Goal: Task Accomplishment & Management: Complete application form

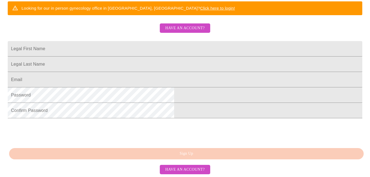
scroll to position [101, 0]
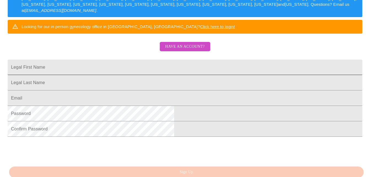
click at [146, 74] on input "Legal First Name" at bounding box center [185, 67] width 355 height 15
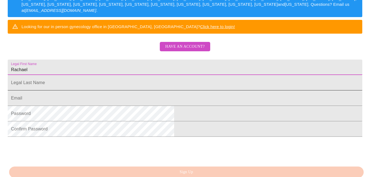
type input "Rachael"
click at [133, 90] on input "Legal First Name" at bounding box center [185, 82] width 355 height 15
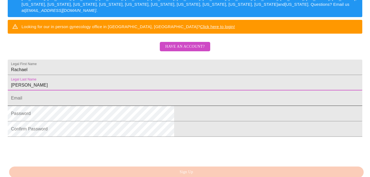
type input "[PERSON_NAME]"
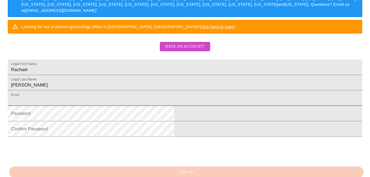
click at [120, 106] on input "Legal First Name" at bounding box center [185, 97] width 355 height 15
type input "[EMAIL_ADDRESS][DOMAIN_NAME]"
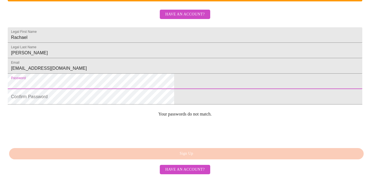
scroll to position [156, 0]
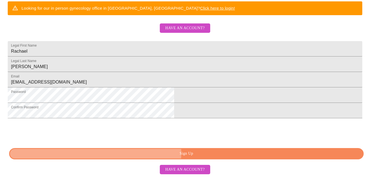
click at [190, 153] on span "Sign Up" at bounding box center [186, 153] width 342 height 7
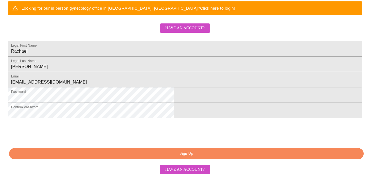
click at [197, 170] on span "Have an account?" at bounding box center [184, 169] width 39 height 7
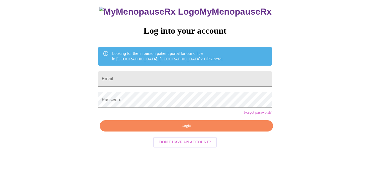
scroll to position [23, 0]
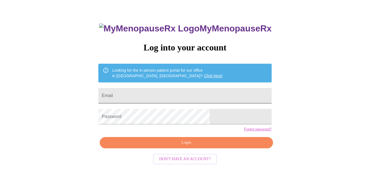
click at [162, 89] on input "Email" at bounding box center [184, 95] width 173 height 15
type input "[EMAIL_ADDRESS][DOMAIN_NAME]"
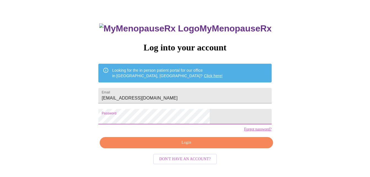
click at [163, 146] on span "Login" at bounding box center [186, 142] width 160 height 7
click at [199, 146] on span "Login" at bounding box center [186, 142] width 160 height 7
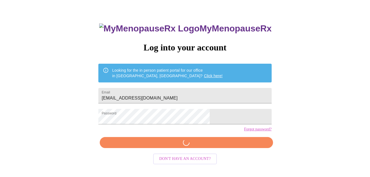
scroll to position [23, 0]
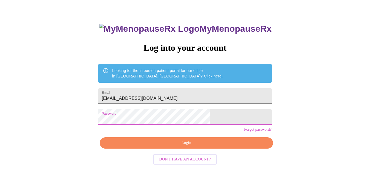
click at [228, 146] on span "Login" at bounding box center [186, 143] width 160 height 7
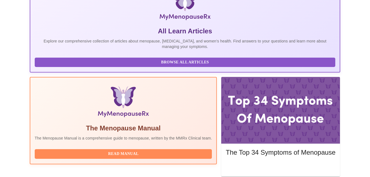
scroll to position [125, 0]
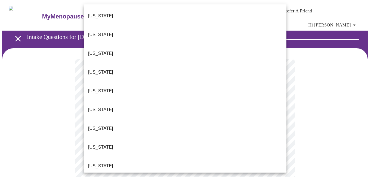
click at [104, 15] on span "[US_STATE]" at bounding box center [100, 15] width 25 height 15
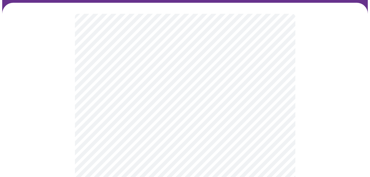
scroll to position [55, 0]
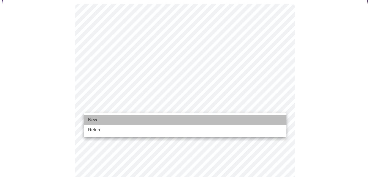
click at [90, 119] on span "New" at bounding box center [92, 120] width 9 height 7
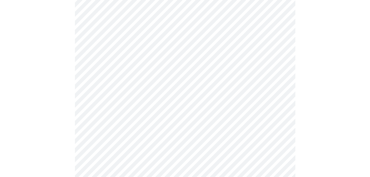
scroll to position [276, 0]
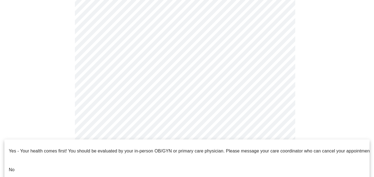
click at [49, 162] on li "No" at bounding box center [187, 169] width 366 height 19
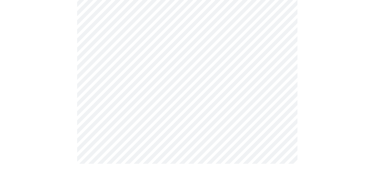
scroll to position [0, 0]
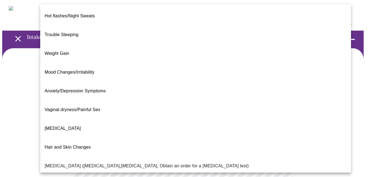
click at [259, 116] on body "MyMenopauseRx Appointments Messaging Labs Uploads Medications Community Refer a…" at bounding box center [185, 171] width 366 height 339
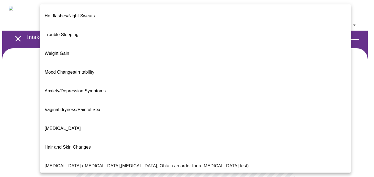
click at [56, 126] on span "[MEDICAL_DATA]" at bounding box center [63, 128] width 36 height 5
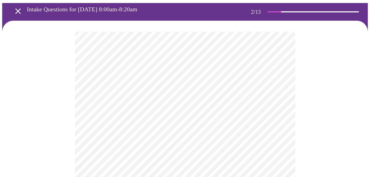
scroll to position [55, 0]
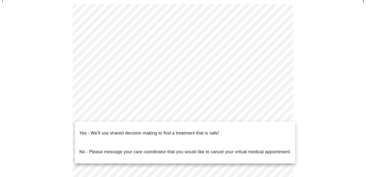
click at [252, 116] on body "MyMenopauseRx Appointments Messaging Labs Uploads Medications Community Refer a…" at bounding box center [185, 115] width 366 height 336
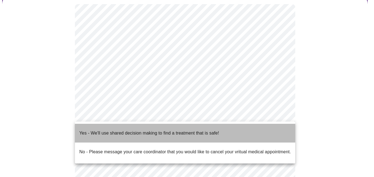
click at [176, 130] on p "Yes - We'll use shared decision making to find a treatment that is safe!" at bounding box center [149, 133] width 140 height 7
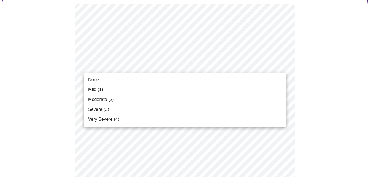
click at [135, 90] on li "Mild (1)" at bounding box center [185, 90] width 203 height 10
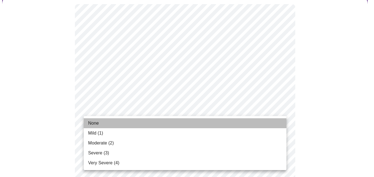
click at [103, 123] on li "None" at bounding box center [185, 123] width 203 height 10
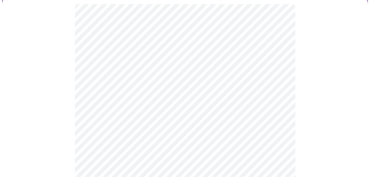
scroll to position [83, 0]
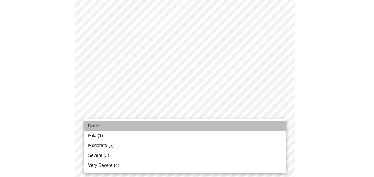
click at [130, 126] on li "None" at bounding box center [185, 126] width 203 height 10
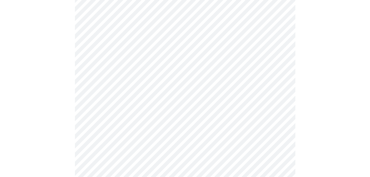
scroll to position [165, 0]
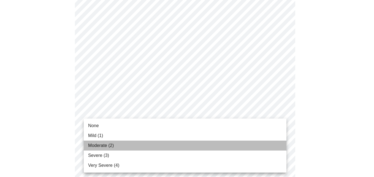
click at [104, 147] on span "Moderate (2)" at bounding box center [101, 145] width 26 height 7
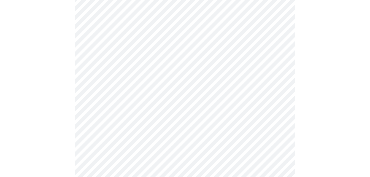
scroll to position [193, 0]
click at [214, 139] on body "MyMenopauseRx Appointments Messaging Labs Uploads Medications Community Refer a…" at bounding box center [185, 164] width 366 height 710
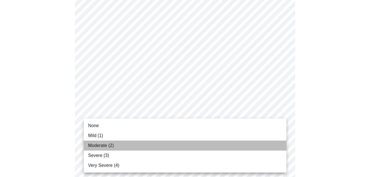
click at [105, 145] on span "Moderate (2)" at bounding box center [101, 145] width 26 height 7
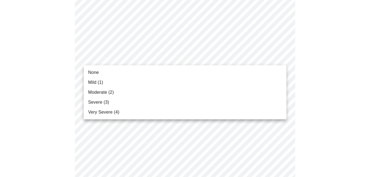
click at [182, 59] on body "MyMenopauseRx Appointments Messaging Labs Uploads Medications Community Refer a…" at bounding box center [187, 160] width 370 height 703
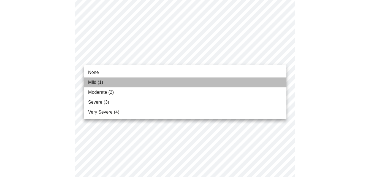
click at [97, 79] on span "Mild (1)" at bounding box center [95, 82] width 15 height 7
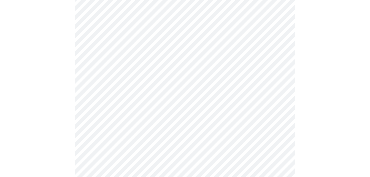
scroll to position [276, 0]
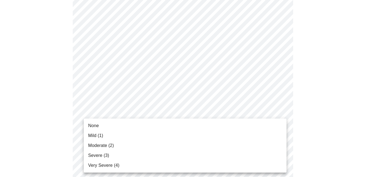
click at [147, 143] on body "MyMenopauseRx Appointments Messaging Labs Uploads Medications Community Refer a…" at bounding box center [185, 73] width 366 height 695
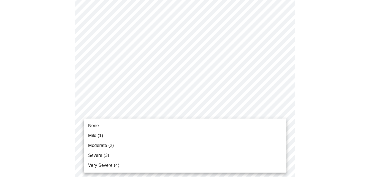
click at [49, 123] on div at bounding box center [187, 88] width 374 height 177
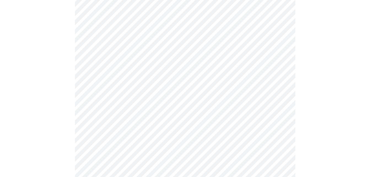
click at [101, 138] on body "MyMenopauseRx Appointments Messaging Labs Uploads Medications Community Refer a…" at bounding box center [185, 73] width 366 height 695
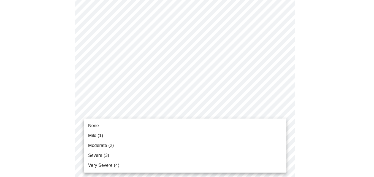
click at [96, 145] on span "Moderate (2)" at bounding box center [101, 145] width 26 height 7
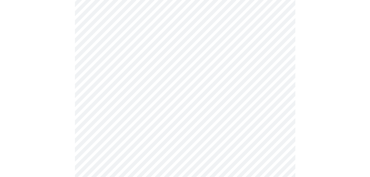
click at [117, 89] on body "MyMenopauseRx Appointments Messaging Labs Uploads Medications Community Refer a…" at bounding box center [185, 69] width 366 height 687
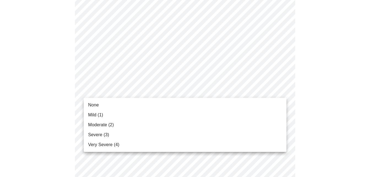
click at [105, 134] on span "Severe (3)" at bounding box center [98, 135] width 21 height 7
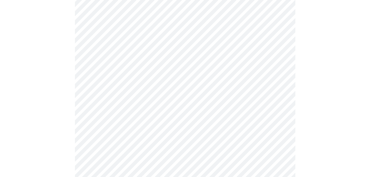
scroll to position [358, 0]
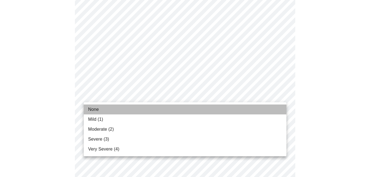
click at [93, 108] on span "None" at bounding box center [93, 109] width 11 height 7
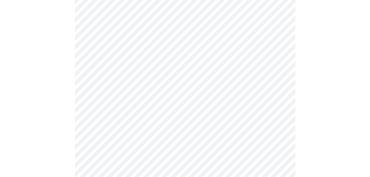
scroll to position [414, 0]
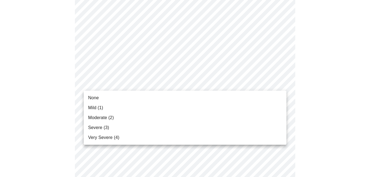
click at [101, 96] on li "None" at bounding box center [185, 98] width 203 height 10
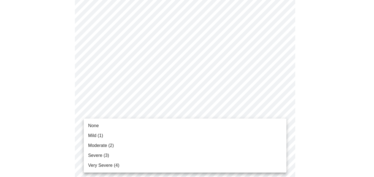
click at [100, 126] on li "None" at bounding box center [185, 126] width 203 height 10
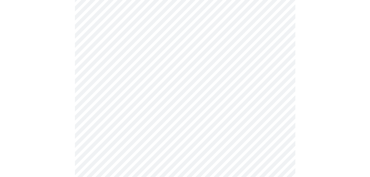
scroll to position [221, 0]
click at [159, 116] on body "MyMenopauseRx Appointments Messaging Labs Uploads Medications Community Refer a…" at bounding box center [185, 58] width 366 height 552
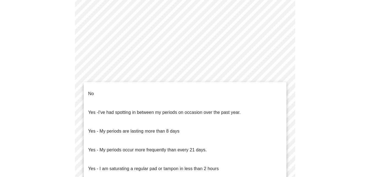
click at [95, 91] on li "No" at bounding box center [185, 93] width 203 height 19
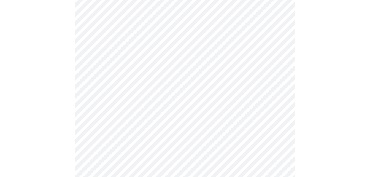
scroll to position [276, 0]
click at [107, 99] on body "MyMenopauseRx Appointments Messaging Labs Uploads Medications Community Refer a…" at bounding box center [185, 0] width 366 height 549
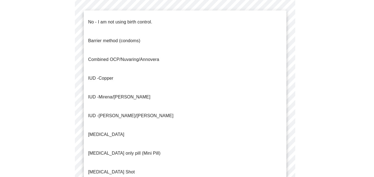
click at [114, 19] on p "No - I am not using birth control." at bounding box center [120, 22] width 64 height 7
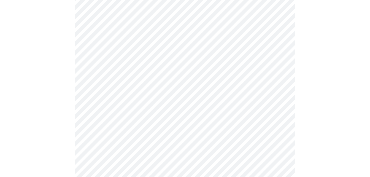
scroll to position [331, 0]
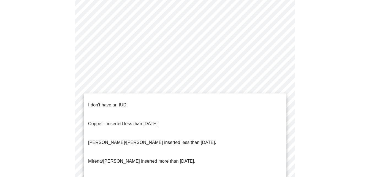
click at [111, 102] on p "I don't have an IUD." at bounding box center [108, 105] width 40 height 7
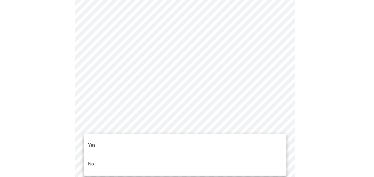
click at [97, 142] on li "Yes" at bounding box center [185, 145] width 203 height 19
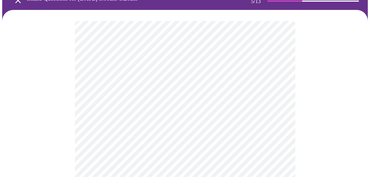
scroll to position [55, 0]
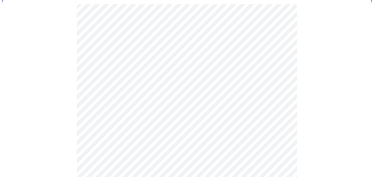
click at [191, 91] on body "MyMenopauseRx Appointments Messaging Labs Uploads Medications Community Refer a…" at bounding box center [187, 174] width 370 height 454
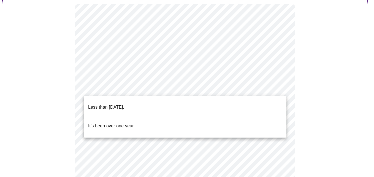
click at [126, 123] on p "It's been over one year." at bounding box center [111, 126] width 47 height 7
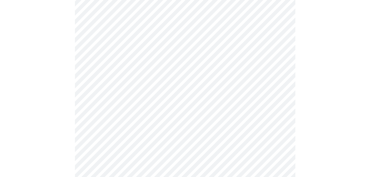
scroll to position [110, 0]
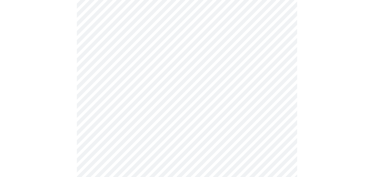
click at [143, 83] on body "MyMenopauseRx Appointments Messaging Labs Uploads Medications Community Refer a…" at bounding box center [187, 117] width 370 height 451
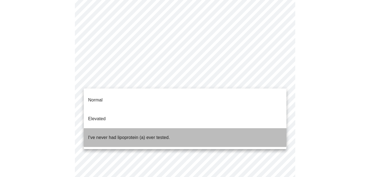
click at [129, 134] on p "I've never had lipoprotein (a) ever tested." at bounding box center [129, 137] width 82 height 7
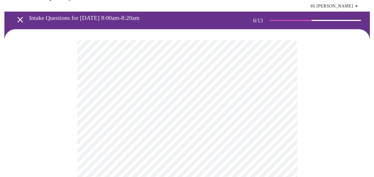
scroll to position [28, 0]
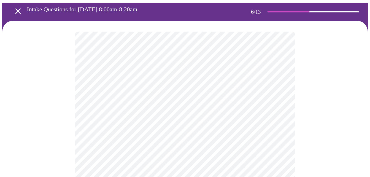
click at [138, 132] on body "MyMenopauseRx Appointments Messaging Labs Uploads Medications Community Refer a…" at bounding box center [185, 126] width 366 height 302
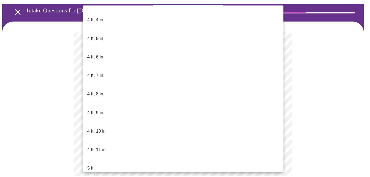
scroll to position [303, 0]
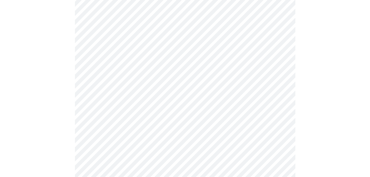
scroll to position [1461, 0]
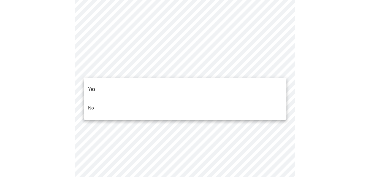
click at [106, 103] on li "No" at bounding box center [185, 108] width 203 height 19
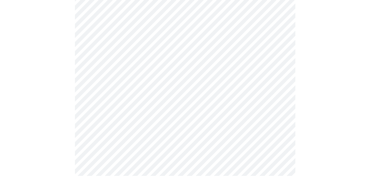
scroll to position [1537, 0]
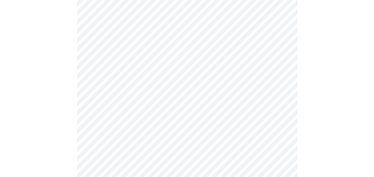
scroll to position [358, 0]
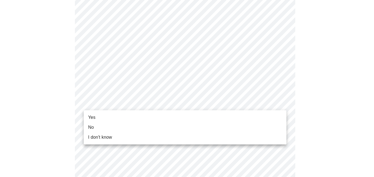
click at [100, 116] on li "Yes" at bounding box center [185, 118] width 203 height 10
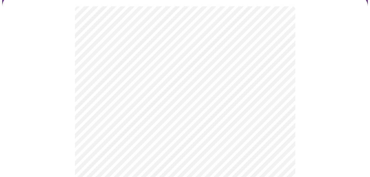
scroll to position [55, 0]
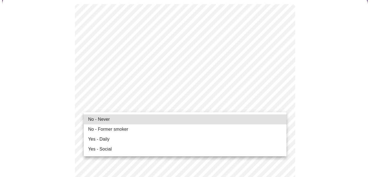
click at [109, 138] on li "Yes - Daily" at bounding box center [185, 139] width 203 height 10
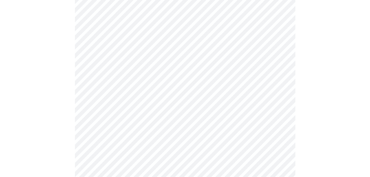
scroll to position [469, 0]
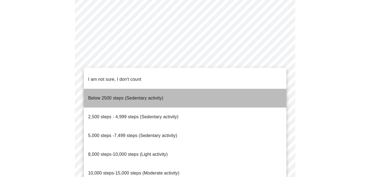
click at [120, 96] on span "Below 2500 steps (Sedentary activity)" at bounding box center [125, 98] width 75 height 5
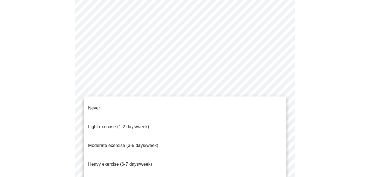
click at [93, 106] on span "Never" at bounding box center [94, 108] width 12 height 5
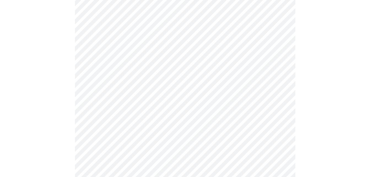
scroll to position [524, 0]
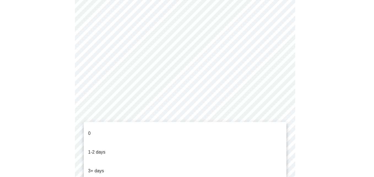
click at [95, 129] on li "0" at bounding box center [185, 133] width 203 height 19
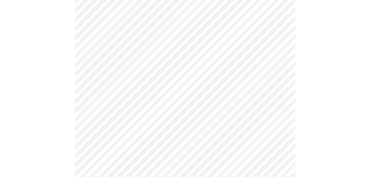
drag, startPoint x: 17, startPoint y: 123, endPoint x: 73, endPoint y: 124, distance: 56.3
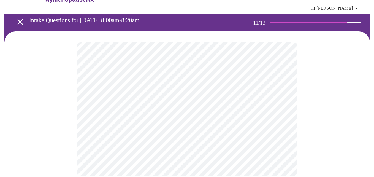
scroll to position [0, 0]
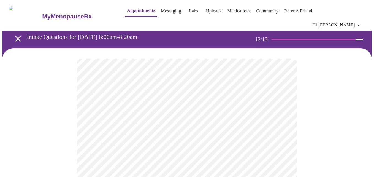
click at [195, 112] on body "MyMenopauseRx Appointments Messaging Labs Uploads Medications Community Refer a…" at bounding box center [187, 97] width 370 height 191
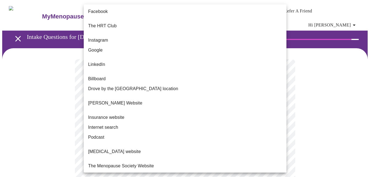
click at [99, 13] on span "Facebook" at bounding box center [98, 11] width 20 height 7
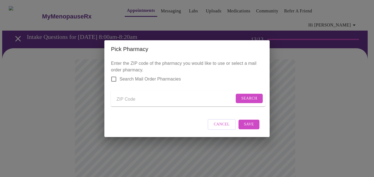
click at [132, 99] on input "Send a message to your care team" at bounding box center [176, 99] width 118 height 9
type input "35004"
click at [243, 95] on span "Search" at bounding box center [250, 98] width 16 height 7
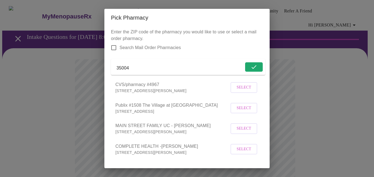
click at [237, 112] on span "Select" at bounding box center [244, 108] width 15 height 7
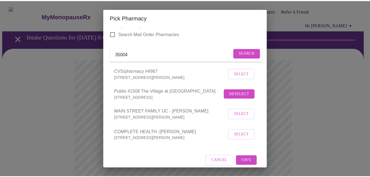
scroll to position [27, 0]
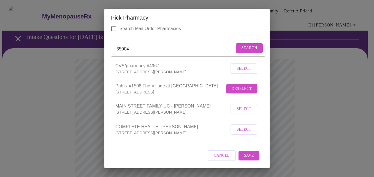
click at [247, 157] on span "Save" at bounding box center [249, 155] width 10 height 7
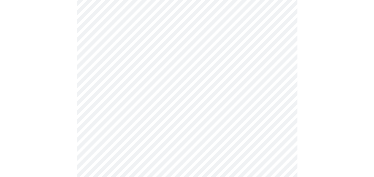
scroll to position [55, 0]
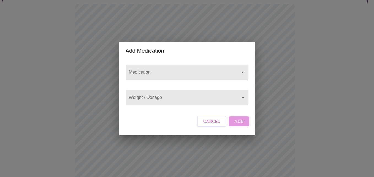
click at [178, 70] on input "Medication" at bounding box center [179, 75] width 103 height 10
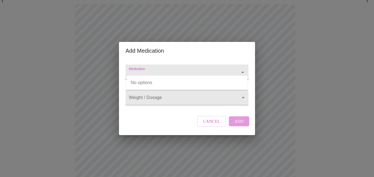
click at [178, 70] on input "Medication" at bounding box center [179, 75] width 103 height 10
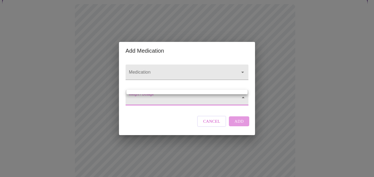
click at [167, 98] on body "MyMenopauseRx Appointments Messaging Labs Uploads Medications Community Refer a…" at bounding box center [187, 158] width 370 height 422
click at [164, 65] on div at bounding box center [187, 88] width 374 height 177
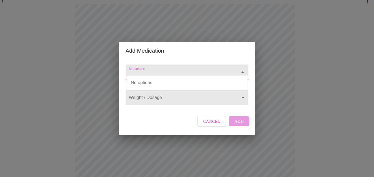
click at [174, 70] on input "Medication" at bounding box center [179, 75] width 103 height 10
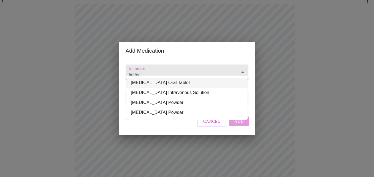
click at [186, 82] on li "[MEDICAL_DATA] Oral Tablet" at bounding box center [187, 83] width 121 height 10
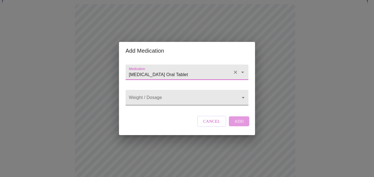
type input "[MEDICAL_DATA] Oral Tablet"
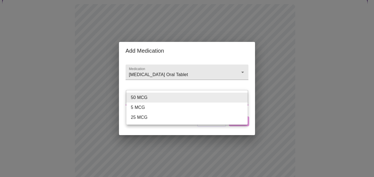
click at [182, 98] on body "MyMenopauseRx Appointments Messaging Labs Uploads Medications Community Refer a…" at bounding box center [187, 158] width 370 height 422
click at [141, 108] on li "5 MCG" at bounding box center [187, 108] width 121 height 10
type input "5 MCG"
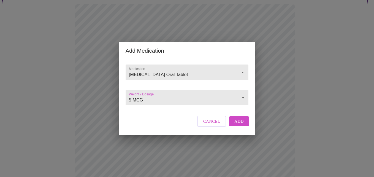
click at [240, 125] on span "Add" at bounding box center [239, 121] width 9 height 7
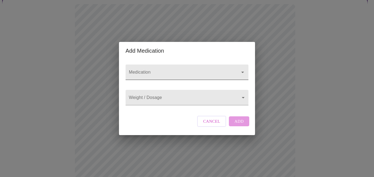
click at [143, 70] on input "Medication" at bounding box center [179, 75] width 103 height 10
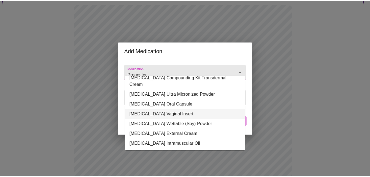
scroll to position [75, 0]
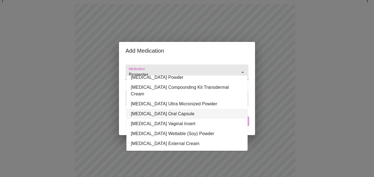
click at [164, 109] on li "[MEDICAL_DATA] Oral Capsule" at bounding box center [187, 114] width 121 height 10
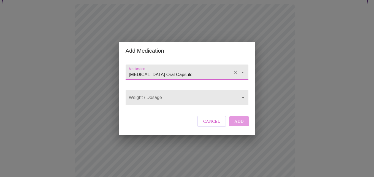
type input "[MEDICAL_DATA] Oral Capsule"
click at [164, 97] on body "MyMenopauseRx Appointments Messaging Labs Uploads Medications Community Refer a…" at bounding box center [187, 164] width 370 height 435
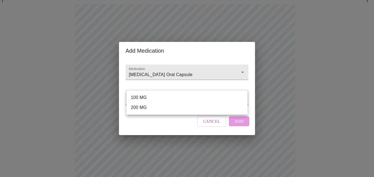
click at [161, 100] on li "100 MG" at bounding box center [187, 98] width 121 height 10
type input "100 MG"
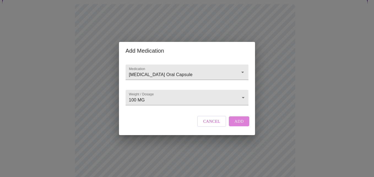
click at [244, 126] on button "Add" at bounding box center [239, 121] width 20 height 10
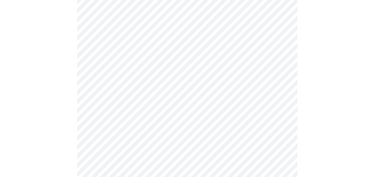
scroll to position [83, 0]
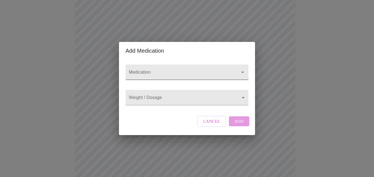
click at [141, 70] on input "Medication" at bounding box center [179, 75] width 103 height 10
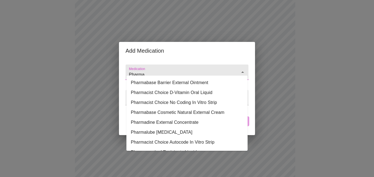
type input "Pharma"
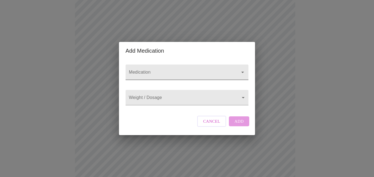
click at [142, 70] on input "Medication" at bounding box center [179, 75] width 103 height 10
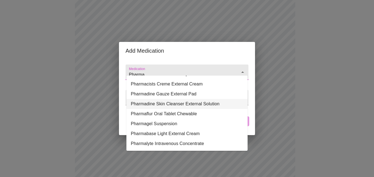
scroll to position [122, 0]
click at [164, 70] on input "Pharma" at bounding box center [179, 75] width 103 height 10
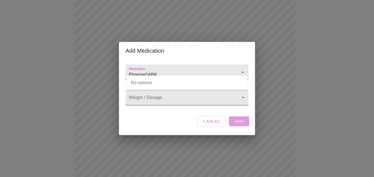
type input "PharmaGABA"
click at [161, 100] on body "MyMenopauseRx Appointments Messaging Labs Uploads Medications Community Refer a…" at bounding box center [187, 146] width 370 height 455
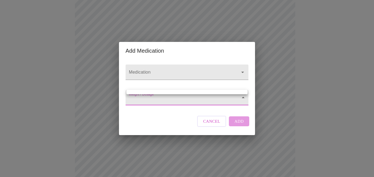
click at [159, 103] on div at bounding box center [187, 88] width 374 height 177
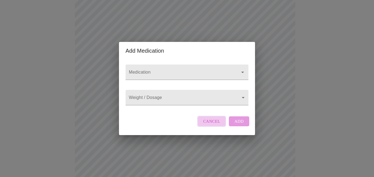
click at [213, 125] on span "Cancel" at bounding box center [211, 121] width 17 height 7
click at [159, 70] on input "Medication" at bounding box center [179, 75] width 103 height 10
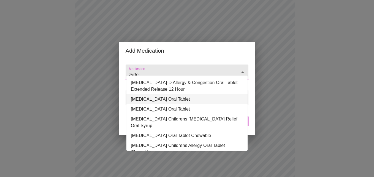
click at [170, 100] on li "[MEDICAL_DATA] Oral Tablet" at bounding box center [187, 99] width 121 height 10
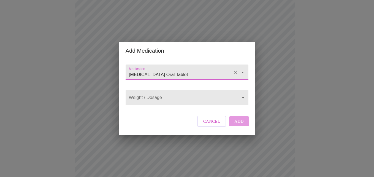
type input "[MEDICAL_DATA] Oral Tablet"
click at [171, 97] on body "MyMenopauseRx Appointments Messaging Labs Uploads Medications Community Refer a…" at bounding box center [187, 146] width 370 height 455
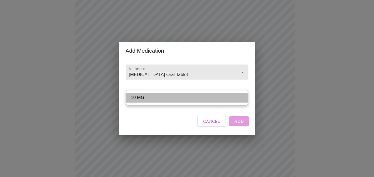
click at [168, 98] on li "10 MG" at bounding box center [187, 98] width 121 height 10
type input "10 MG"
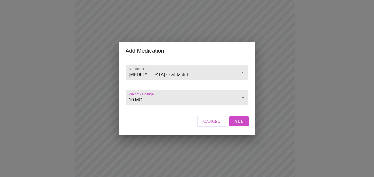
click at [241, 125] on span "Add" at bounding box center [239, 121] width 9 height 7
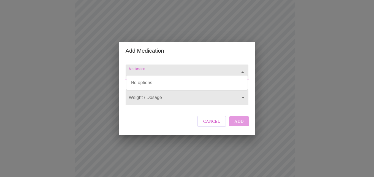
click at [162, 70] on input "Medication" at bounding box center [179, 75] width 103 height 10
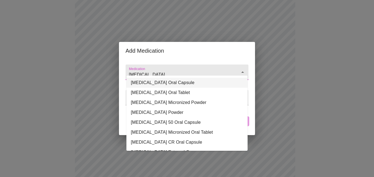
click at [162, 81] on li "[MEDICAL_DATA] Oral Capsule" at bounding box center [187, 83] width 121 height 10
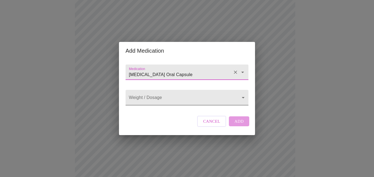
type input "[MEDICAL_DATA] Oral Capsule"
click at [156, 98] on body "MyMenopauseRx Appointments Messaging Labs Uploads Medications Community Refer a…" at bounding box center [187, 156] width 370 height 475
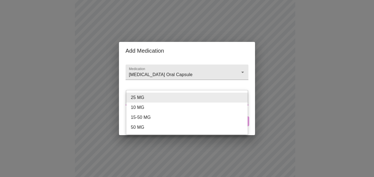
click at [140, 106] on li "10 MG" at bounding box center [187, 108] width 121 height 10
type input "10 MG"
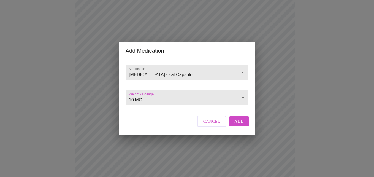
click at [238, 125] on span "Add" at bounding box center [239, 121] width 9 height 7
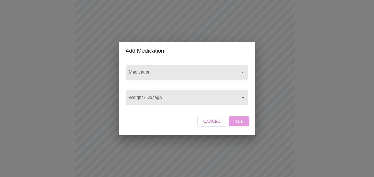
click at [179, 70] on input "Medication" at bounding box center [179, 75] width 103 height 10
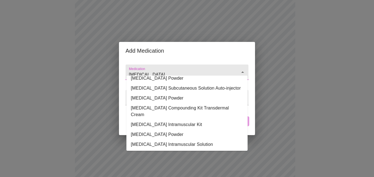
scroll to position [34, 0]
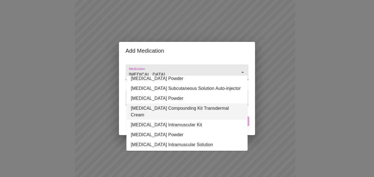
click at [186, 115] on li "[MEDICAL_DATA] Compounding Kit Transdermal Cream" at bounding box center [187, 111] width 121 height 17
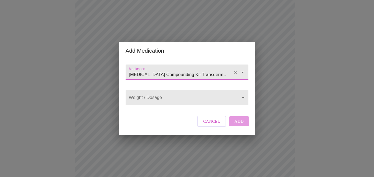
click at [156, 96] on body "MyMenopauseRx Appointments Messaging Labs Uploads Medications Community Refer a…" at bounding box center [187, 167] width 370 height 496
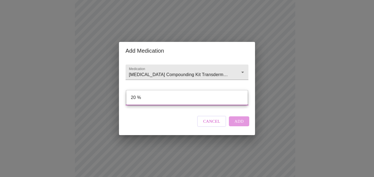
click at [202, 73] on div at bounding box center [187, 88] width 374 height 177
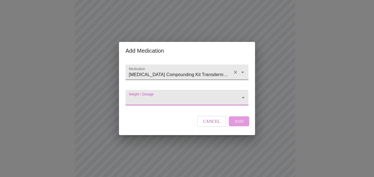
click at [200, 70] on input "[MEDICAL_DATA] Compounding Kit Transdermal Cream" at bounding box center [179, 75] width 103 height 10
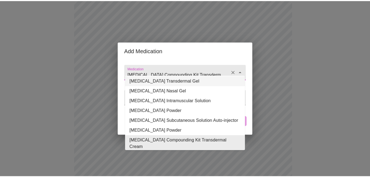
scroll to position [0, 0]
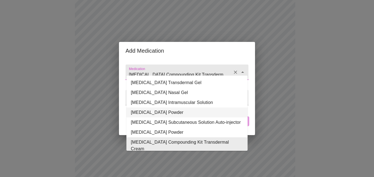
click at [182, 110] on li "[MEDICAL_DATA] Powder" at bounding box center [187, 113] width 121 height 10
type input "[MEDICAL_DATA] Powder"
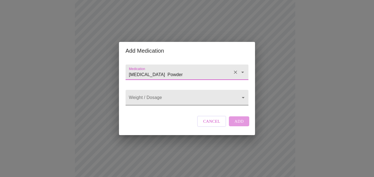
click at [170, 100] on body "MyMenopauseRx Appointments Messaging Labs Uploads Medications Community Refer a…" at bounding box center [187, 167] width 370 height 496
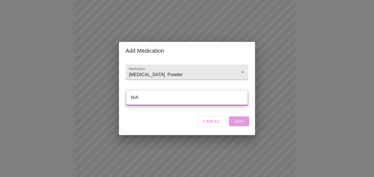
click at [214, 66] on div at bounding box center [187, 88] width 374 height 177
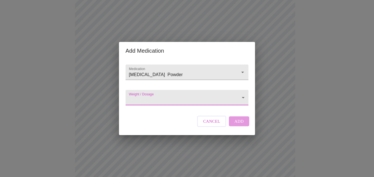
click at [210, 125] on span "Cancel" at bounding box center [211, 121] width 17 height 7
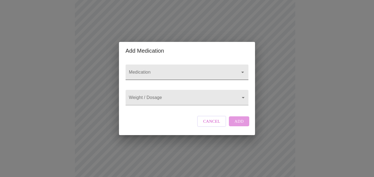
click at [152, 71] on input "Medication" at bounding box center [179, 75] width 103 height 10
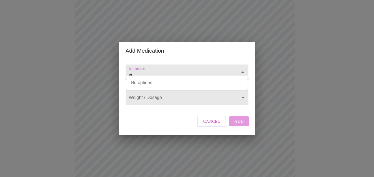
type input "v"
type input "p"
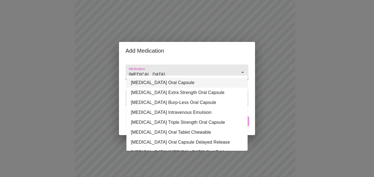
click at [157, 85] on li "[MEDICAL_DATA] Oral Capsule" at bounding box center [187, 83] width 121 height 10
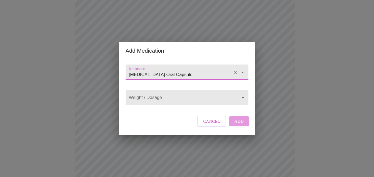
type input "[MEDICAL_DATA] Oral Capsule"
click at [158, 99] on body "MyMenopauseRx Appointments Messaging Labs Uploads Medications Community Refer a…" at bounding box center [187, 167] width 370 height 496
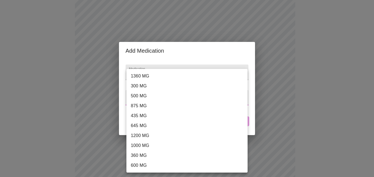
click at [122, 117] on div at bounding box center [187, 88] width 374 height 177
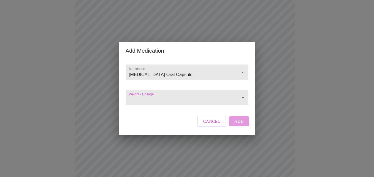
click at [211, 125] on span "Cancel" at bounding box center [211, 121] width 17 height 7
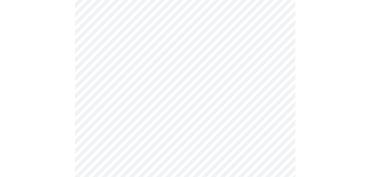
scroll to position [165, 0]
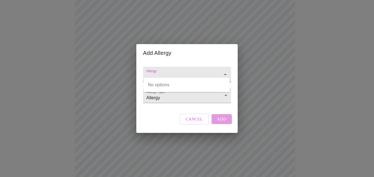
click at [161, 72] on input "Allergy" at bounding box center [179, 77] width 68 height 10
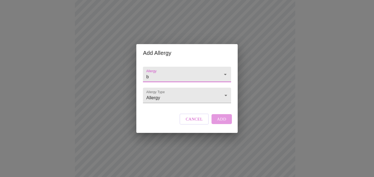
click at [161, 72] on input "b" at bounding box center [179, 77] width 68 height 10
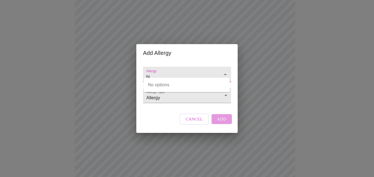
type input "b"
click at [192, 123] on span "Cancel" at bounding box center [194, 119] width 17 height 7
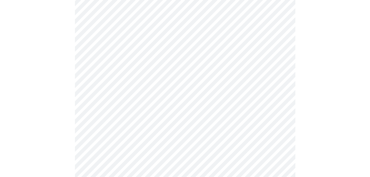
scroll to position [291, 0]
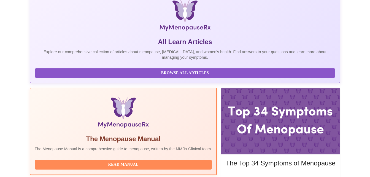
scroll to position [125, 0]
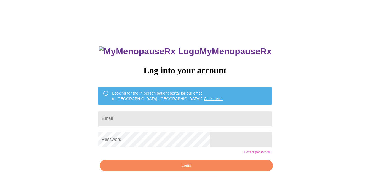
scroll to position [23, 0]
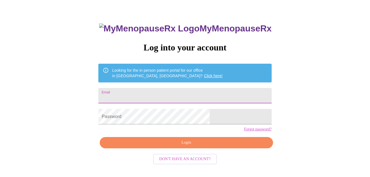
click at [135, 94] on input "Email" at bounding box center [184, 95] width 173 height 15
type input "[EMAIL_ADDRESS][DOMAIN_NAME]"
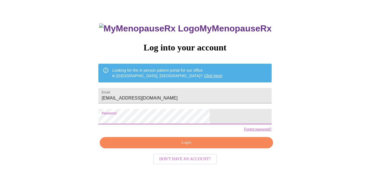
click at [176, 146] on span "Login" at bounding box center [186, 142] width 160 height 7
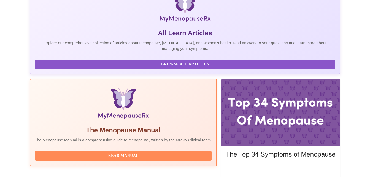
scroll to position [125, 0]
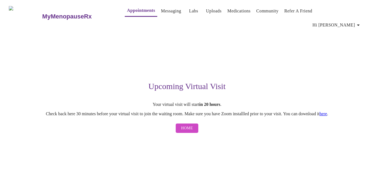
click at [189, 12] on link "Labs" at bounding box center [193, 11] width 9 height 8
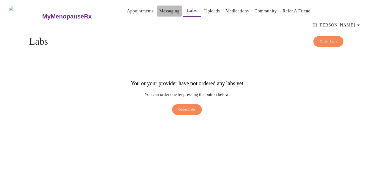
click at [159, 10] on link "Messaging" at bounding box center [169, 11] width 20 height 8
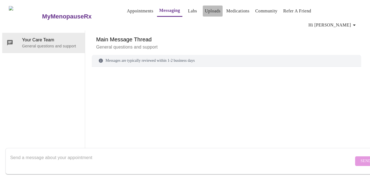
click at [208, 10] on link "Uploads" at bounding box center [213, 11] width 16 height 8
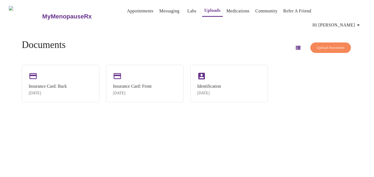
click at [232, 11] on link "Medications" at bounding box center [238, 11] width 23 height 8
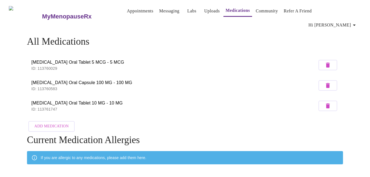
click at [335, 21] on span "Hi [PERSON_NAME]" at bounding box center [333, 25] width 49 height 8
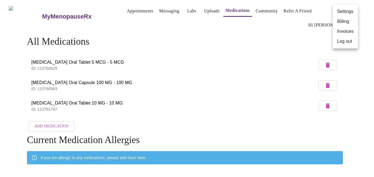
click at [337, 31] on li "Invoices" at bounding box center [345, 31] width 25 height 10
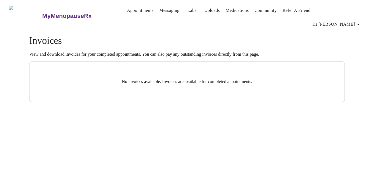
click at [127, 9] on link "Appointments" at bounding box center [140, 11] width 26 height 8
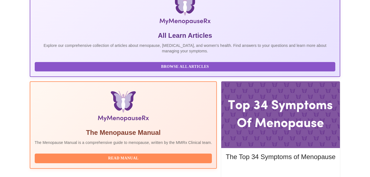
scroll to position [125, 0]
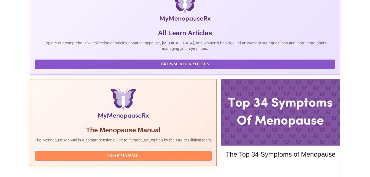
scroll to position [42, 0]
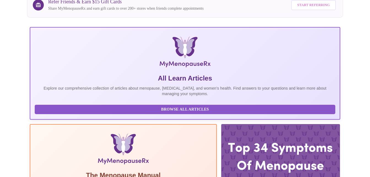
scroll to position [42, 0]
